Goal: Task Accomplishment & Management: Manage account settings

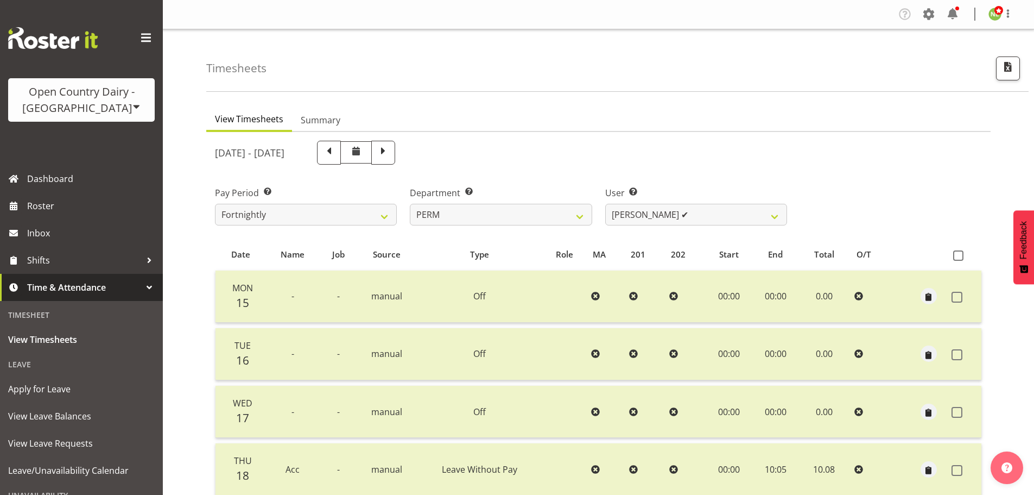
select select "802"
select select "10156"
click at [132, 103] on span at bounding box center [136, 106] width 9 height 9
click at [96, 137] on link "Open Country Dairy - [GEOGRAPHIC_DATA]" at bounding box center [113, 138] width 210 height 20
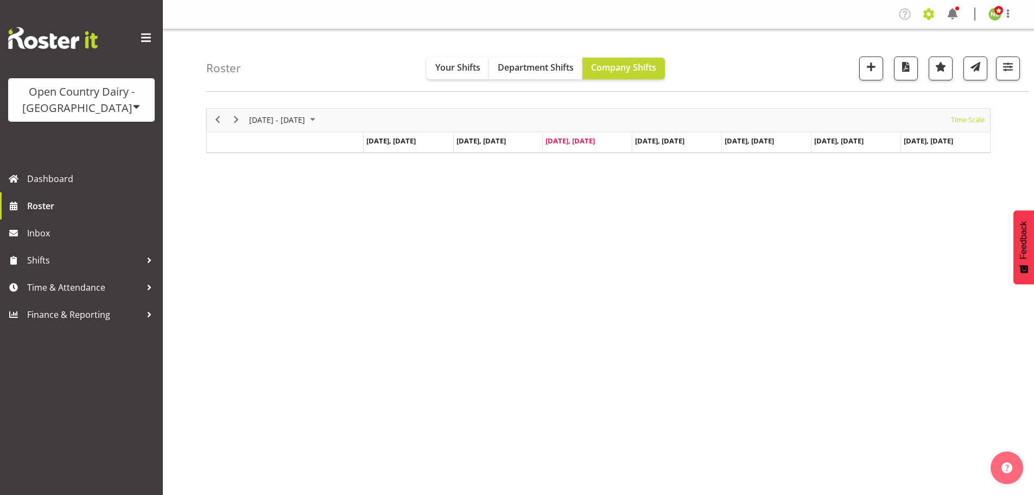
click at [931, 12] on span at bounding box center [928, 13] width 17 height 17
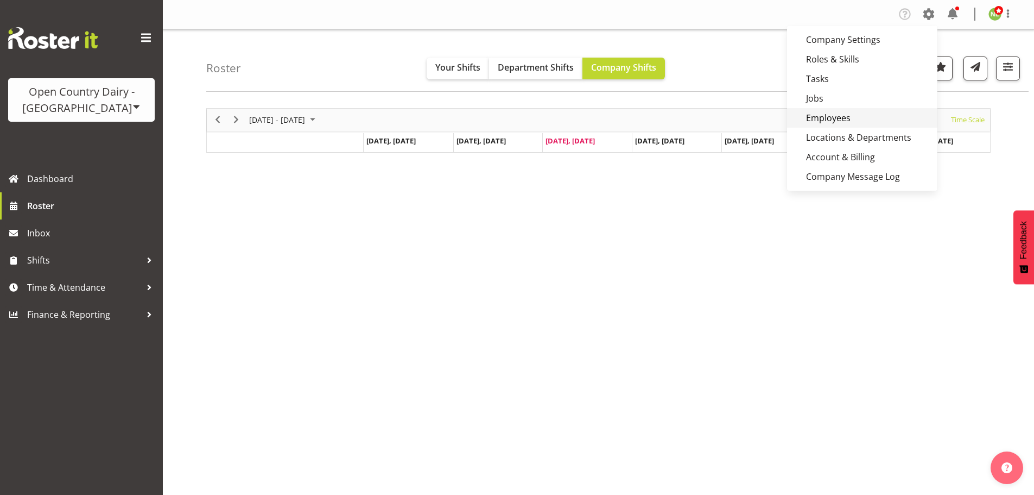
click at [844, 118] on link "Employees" at bounding box center [862, 118] width 150 height 20
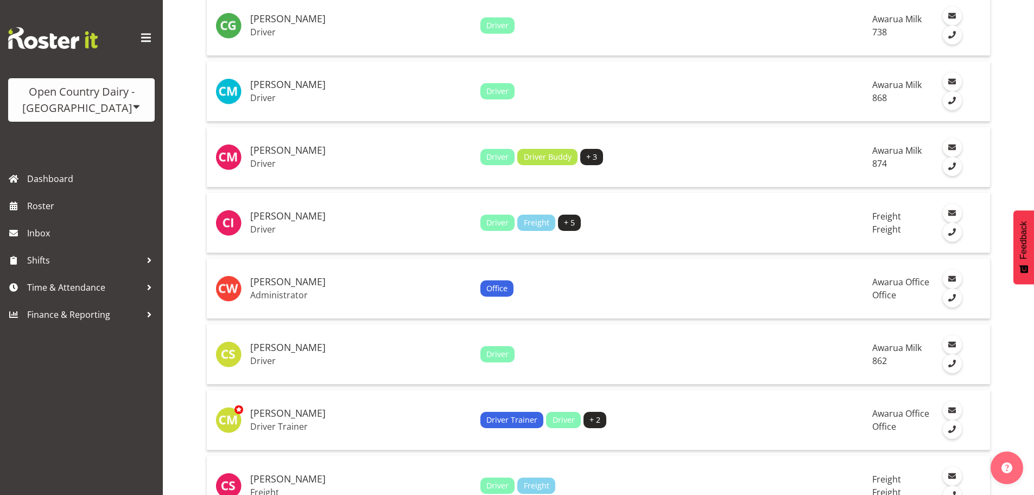
scroll to position [2407, 0]
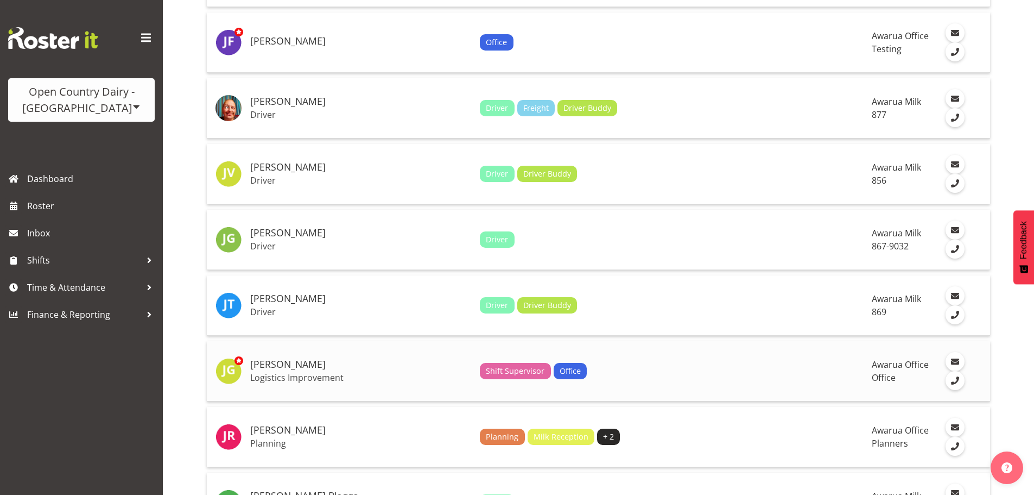
scroll to position [1049, 0]
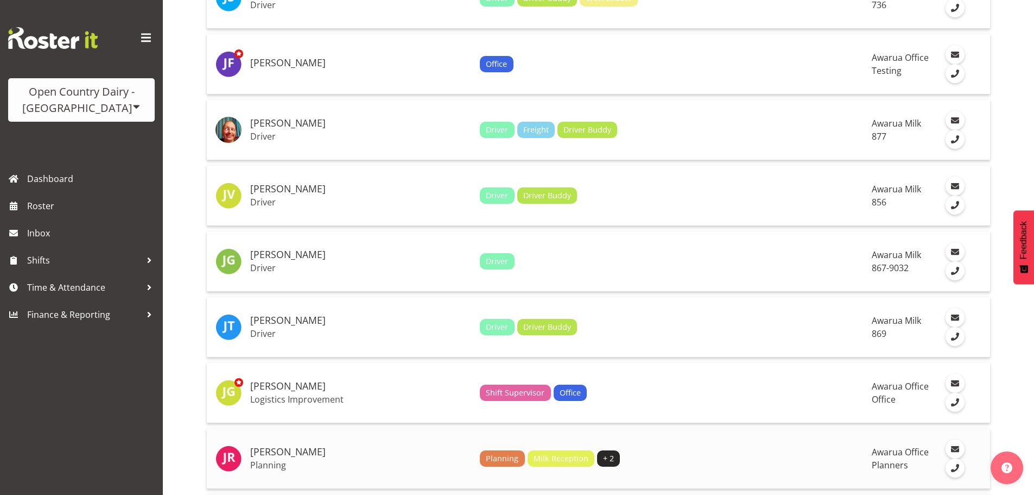
click at [326, 446] on h5 "[PERSON_NAME]" at bounding box center [360, 451] width 221 height 11
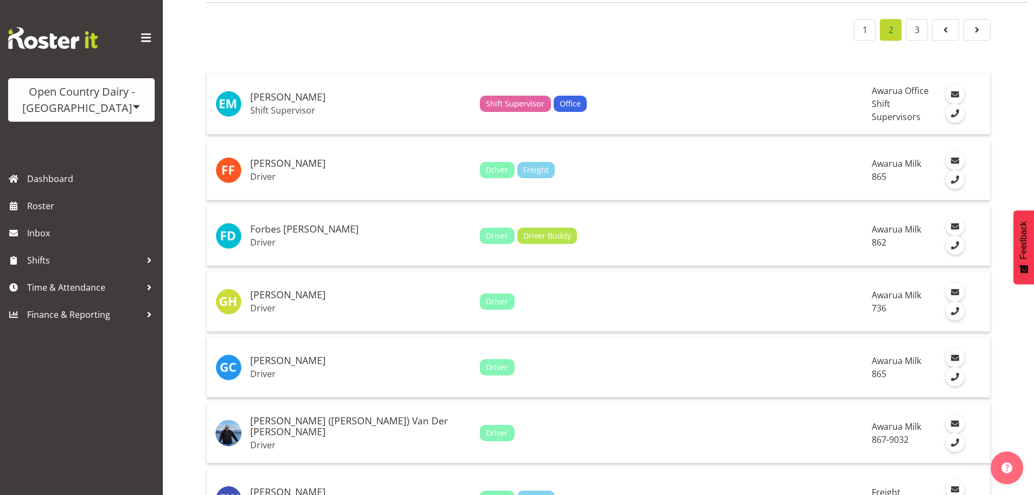
scroll to position [0, 0]
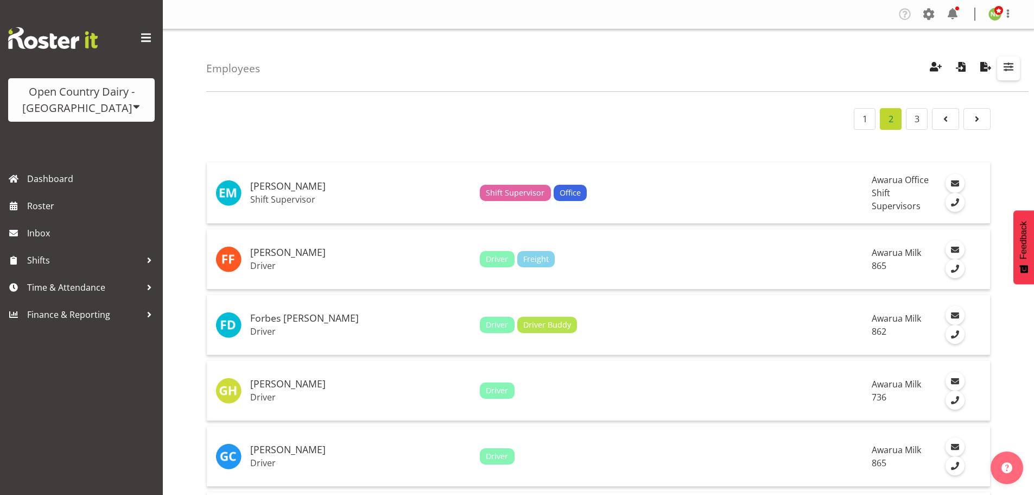
click at [1007, 66] on span "button" at bounding box center [1009, 67] width 14 height 14
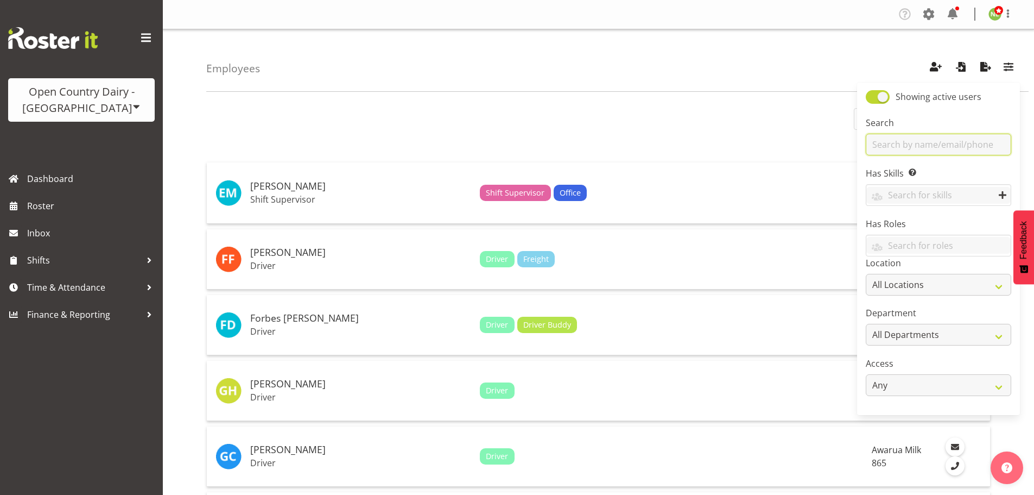
click at [943, 142] on input "text" at bounding box center [939, 145] width 146 height 22
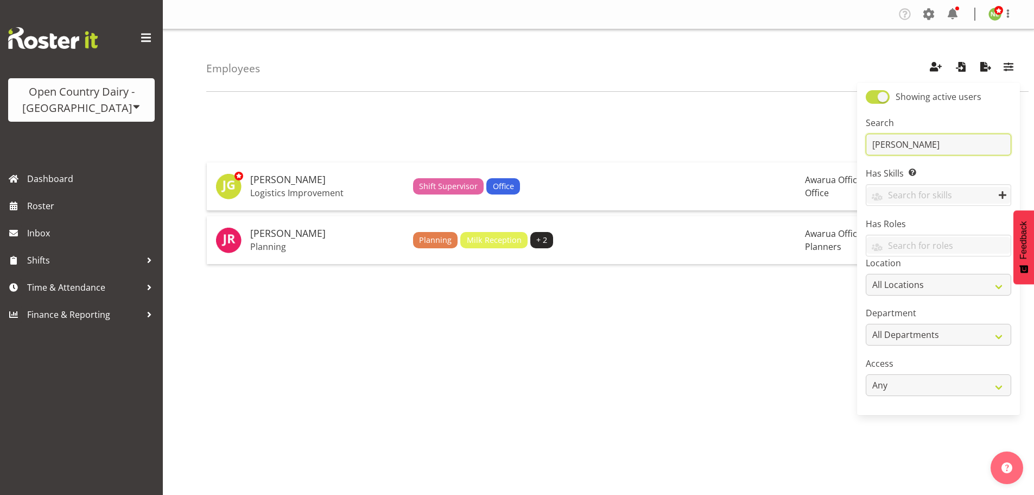
type input "jess"
click at [878, 101] on span at bounding box center [878, 97] width 24 height 14
click at [873, 100] on input "Showing active users" at bounding box center [869, 96] width 7 height 7
checkbox input "false"
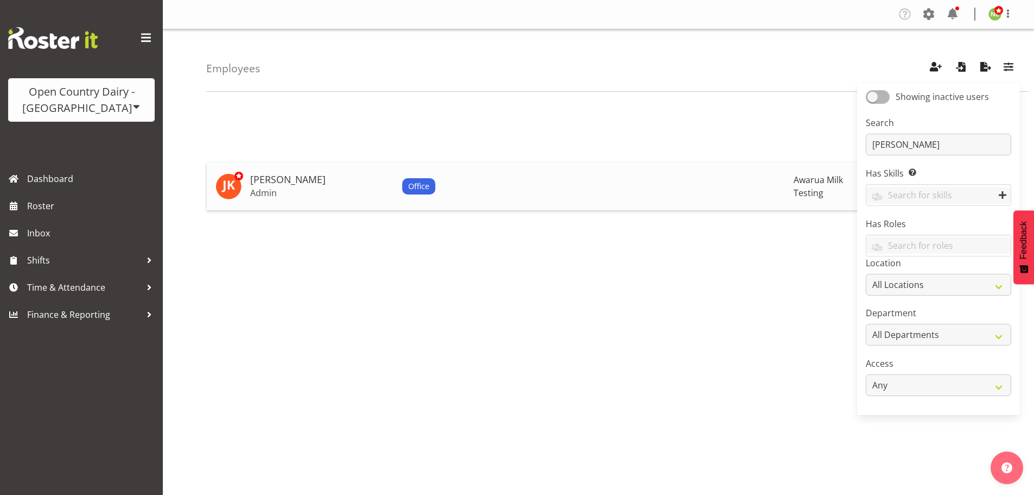
click at [405, 190] on div "Office" at bounding box center [593, 186] width 383 height 16
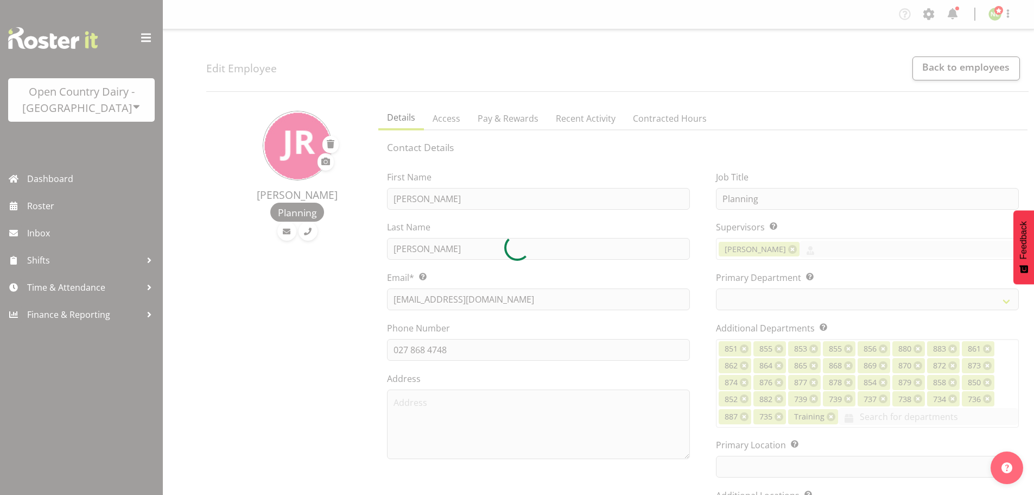
select select "TimelineWeek"
select select
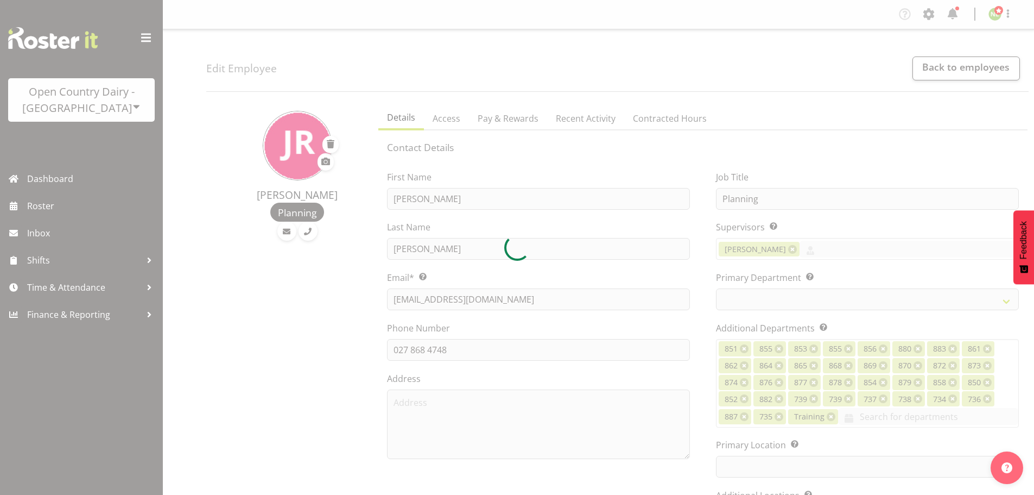
select select
select select "990"
select select
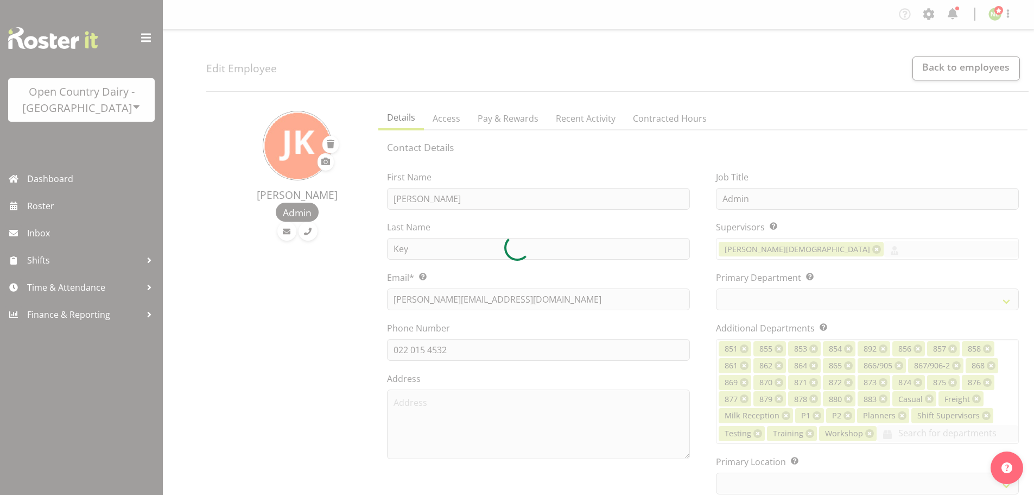
select select "TimelineWeek"
select select
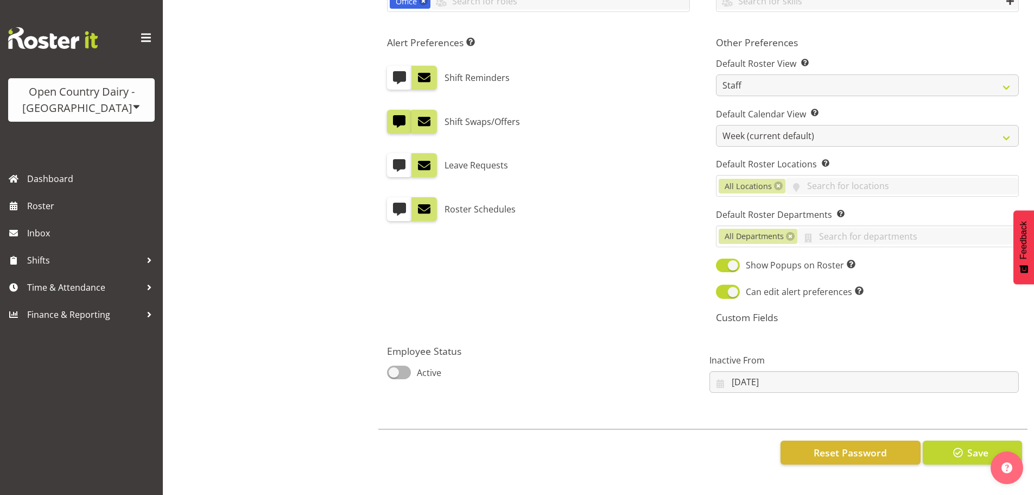
scroll to position [611, 0]
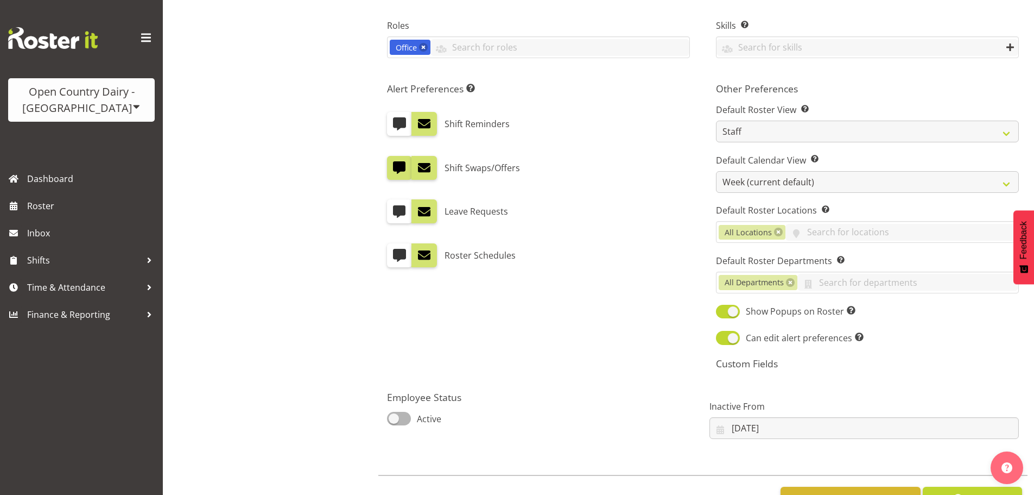
select select "807"
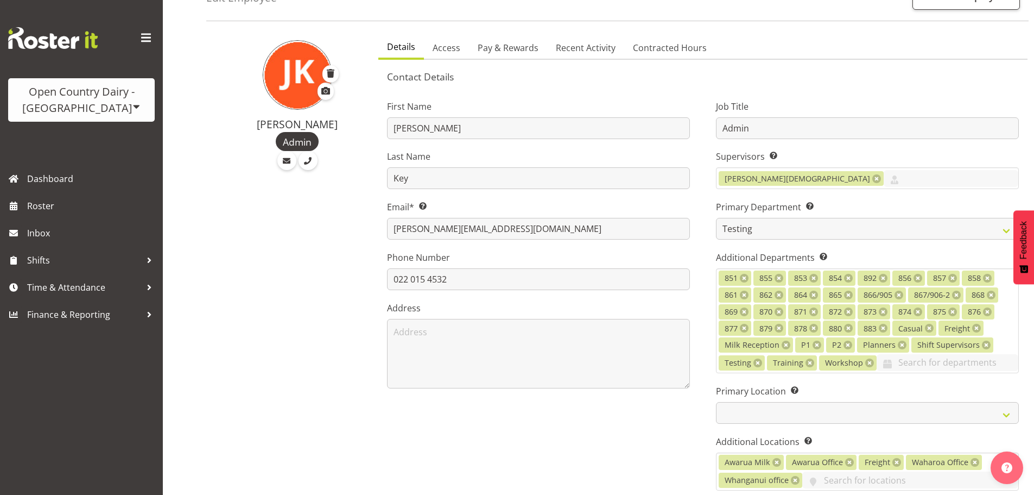
scroll to position [0, 0]
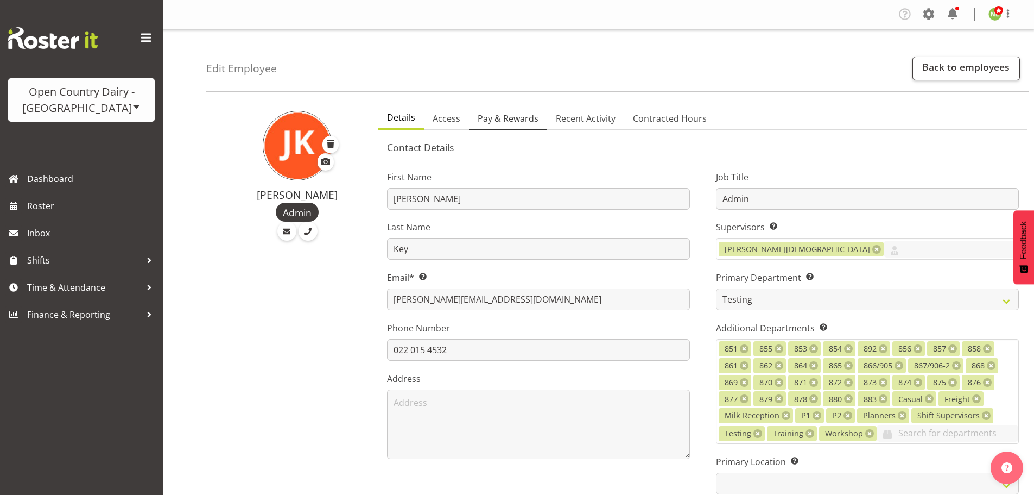
click at [523, 117] on span "Pay & Rewards" at bounding box center [508, 118] width 61 height 13
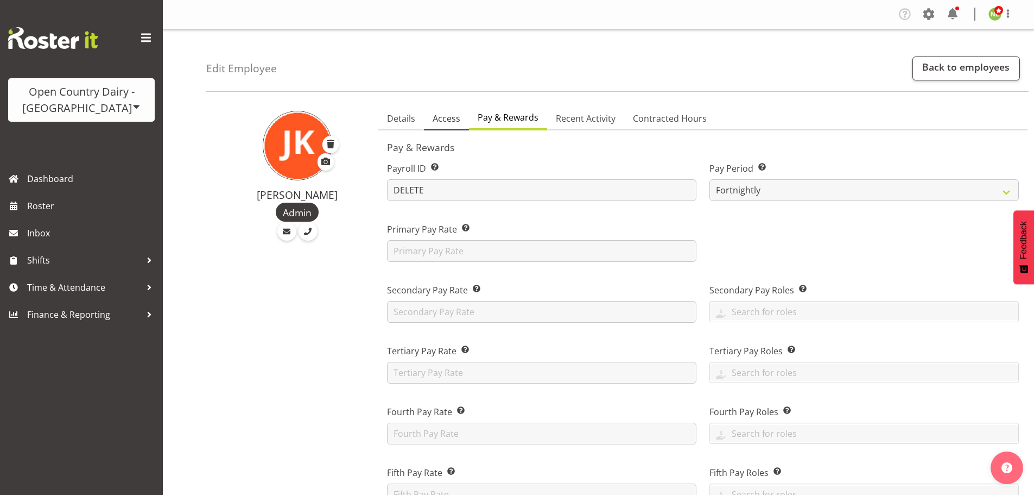
click at [445, 116] on span "Access" at bounding box center [447, 118] width 28 height 13
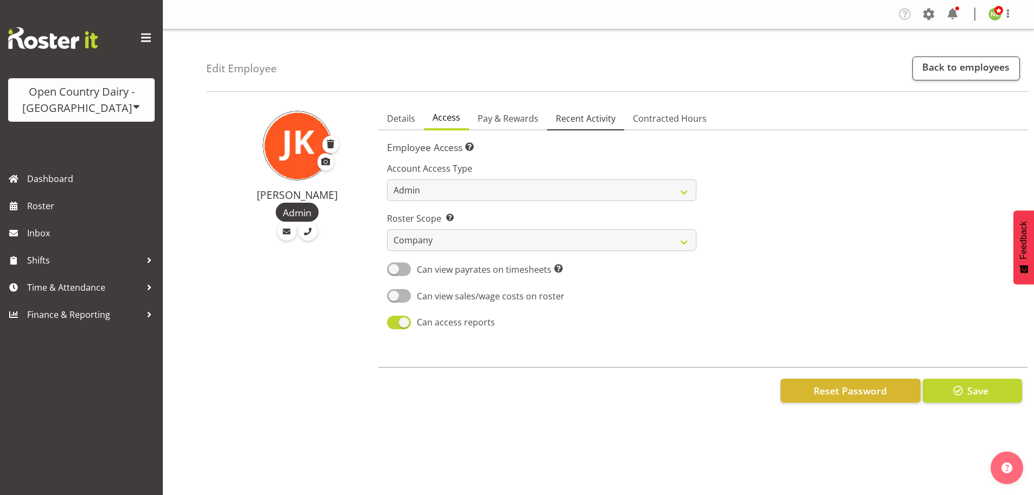
click at [583, 110] on link "Recent Activity" at bounding box center [585, 119] width 77 height 23
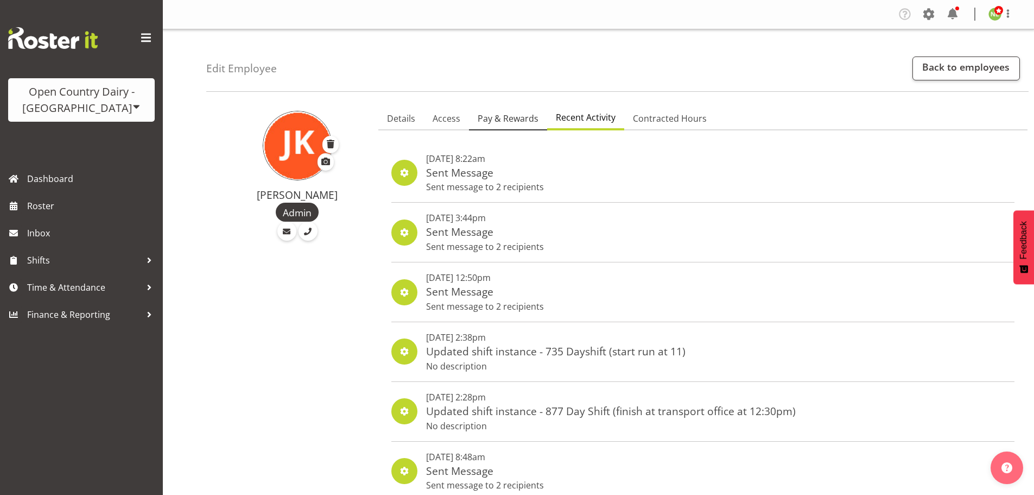
click at [494, 120] on span "Pay & Rewards" at bounding box center [508, 118] width 61 height 13
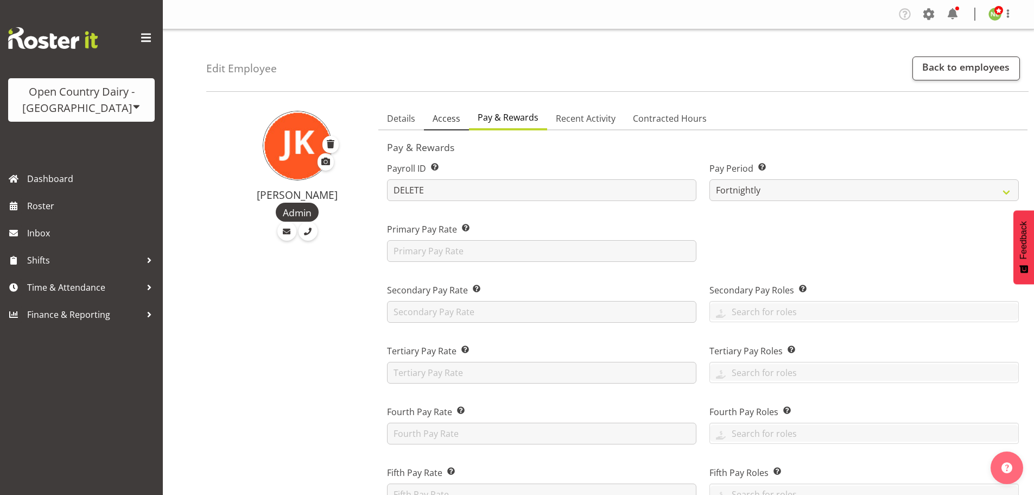
click at [438, 119] on span "Access" at bounding box center [447, 118] width 28 height 13
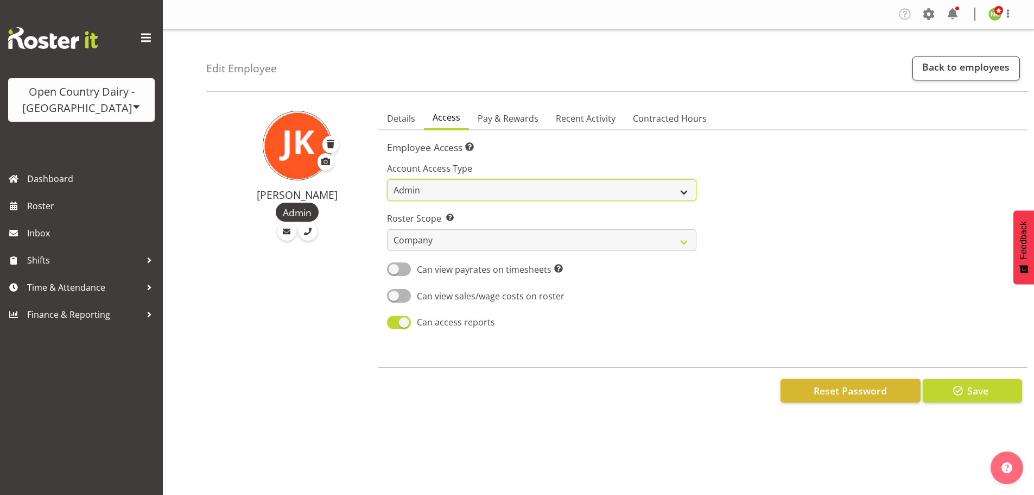
click at [419, 186] on select "Admin Manager Staff" at bounding box center [542, 190] width 310 height 22
click at [362, 150] on div "Jess Key Admin" at bounding box center [297, 176] width 136 height 130
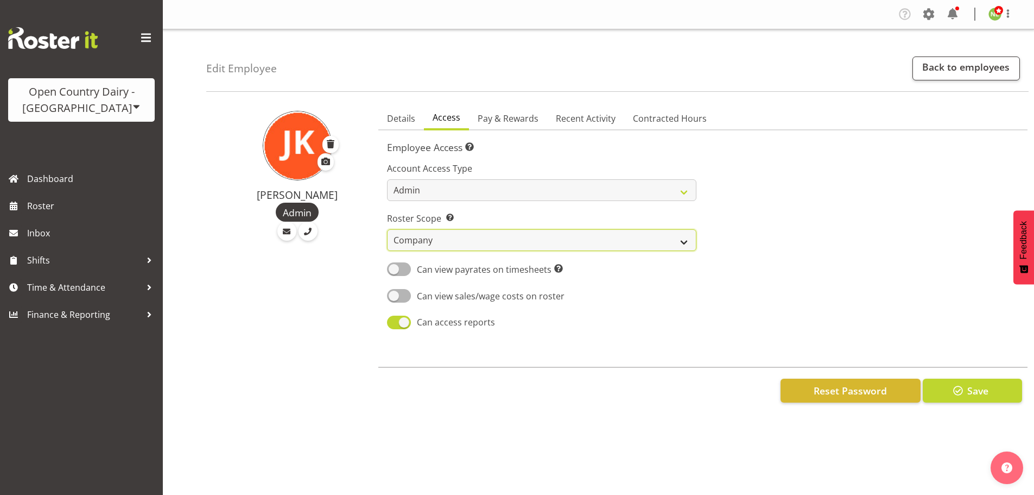
click at [435, 236] on select "Own Department Company" at bounding box center [542, 240] width 310 height 22
click at [357, 208] on div "Admin" at bounding box center [297, 212] width 136 height 19
click at [401, 322] on span at bounding box center [399, 322] width 24 height 14
click at [394, 322] on input "Can access reports" at bounding box center [390, 322] width 7 height 7
checkbox input "false"
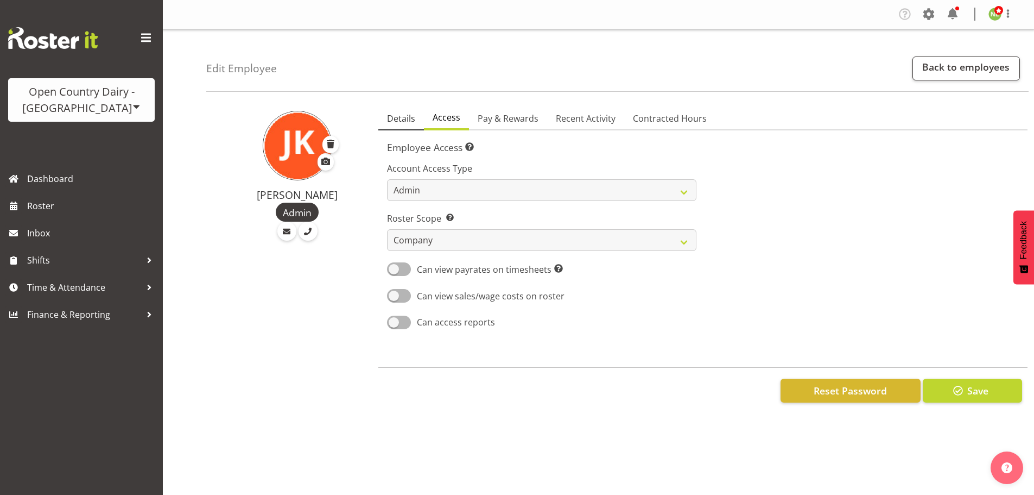
click at [407, 115] on span "Details" at bounding box center [401, 118] width 28 height 13
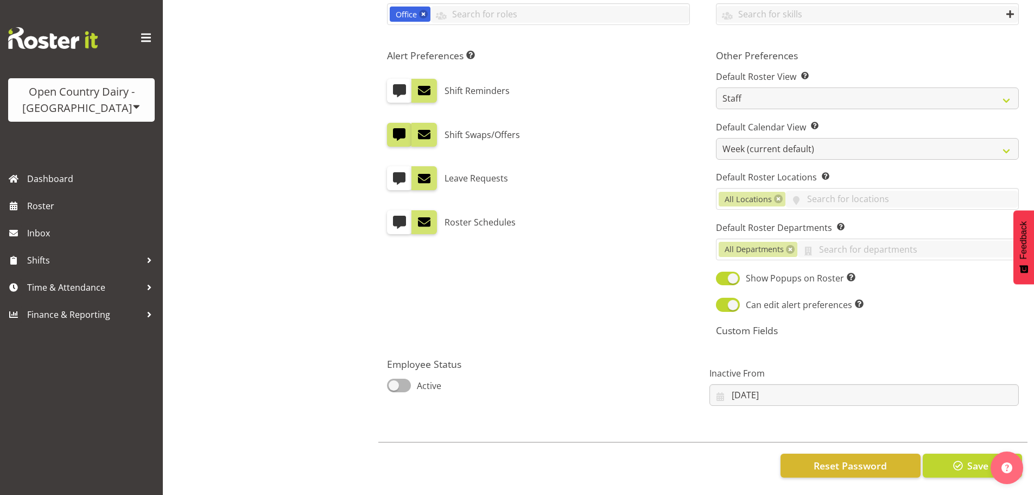
scroll to position [652, 0]
click at [36, 306] on link "Finance & Reporting" at bounding box center [81, 314] width 163 height 27
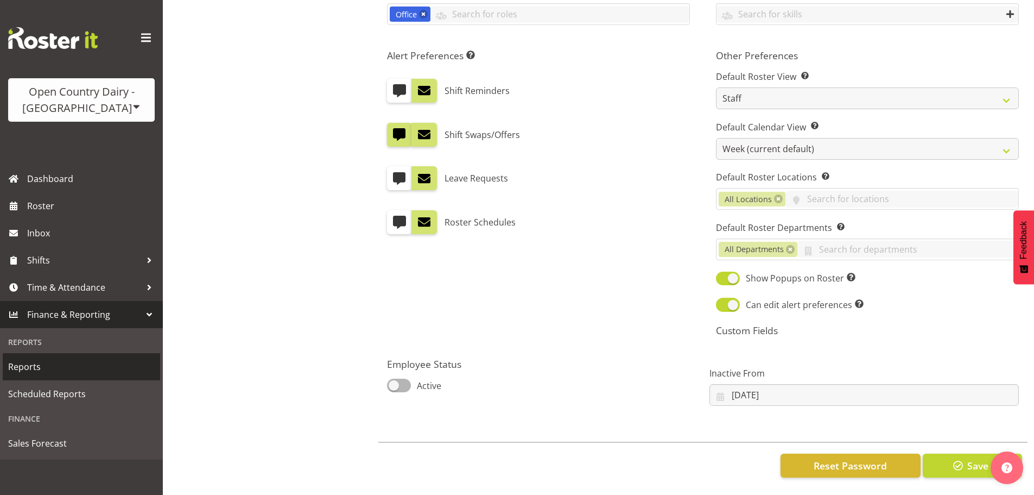
click at [39, 364] on span "Reports" at bounding box center [81, 366] width 147 height 16
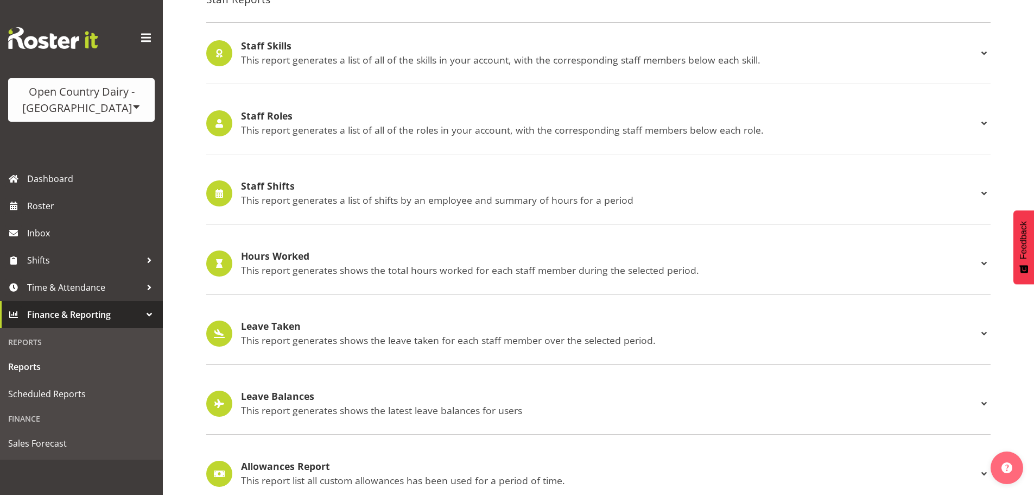
scroll to position [956, 0]
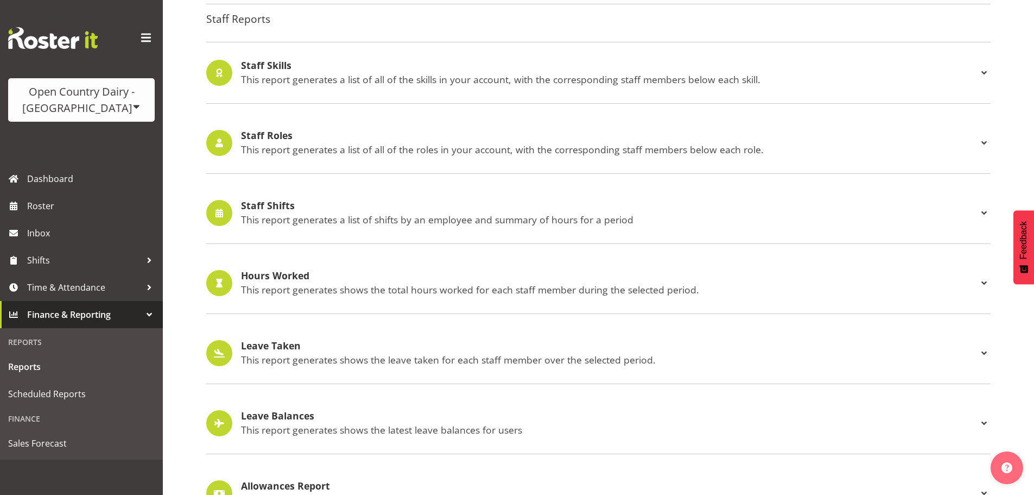
click at [470, 148] on p "This report generates a list of all of the roles in your account, with the corr…" at bounding box center [609, 149] width 737 height 12
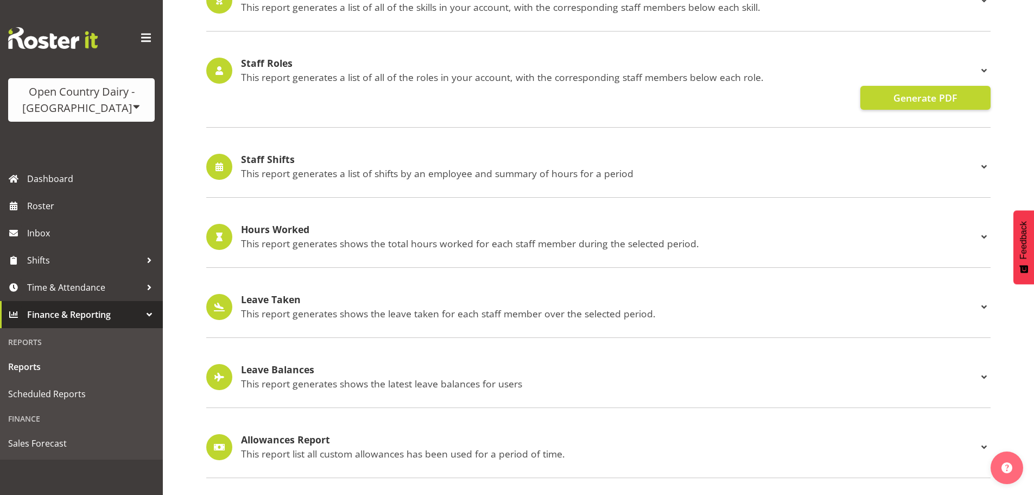
scroll to position [1037, 0]
